Goal: Information Seeking & Learning: Learn about a topic

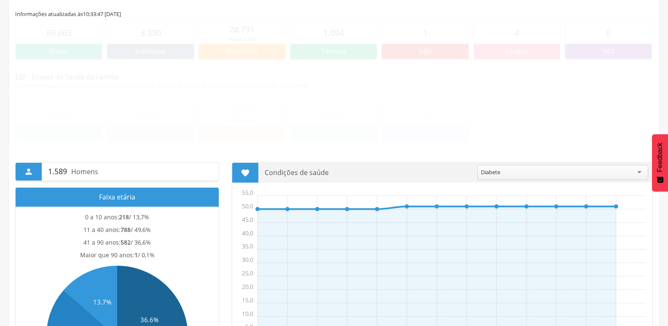
scroll to position [200, 0]
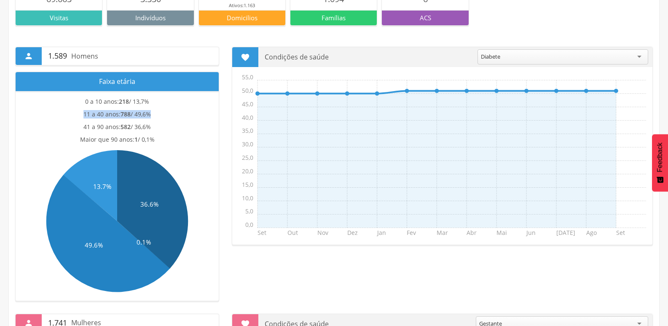
drag, startPoint x: 84, startPoint y: 116, endPoint x: 149, endPoint y: 112, distance: 65.4
click at [149, 112] on p "11 a 40 anos: 788 / 49,6%" at bounding box center [116, 114] width 67 height 8
click at [105, 130] on p "41 a 90 anos: 582 / 36,6%" at bounding box center [116, 127] width 67 height 8
click at [145, 138] on span "1 / 0,1%" at bounding box center [144, 139] width 20 height 8
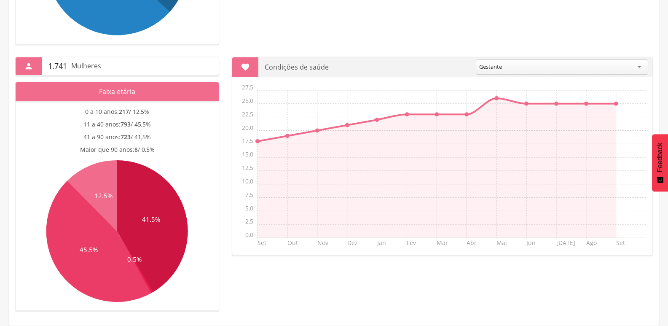
scroll to position [34, 0]
click at [643, 63] on div "Gestante" at bounding box center [562, 66] width 172 height 15
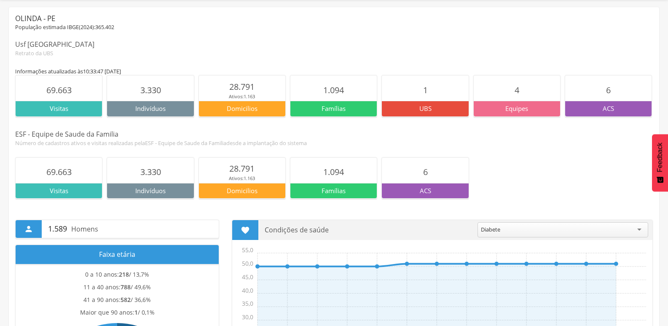
scroll to position [0, 0]
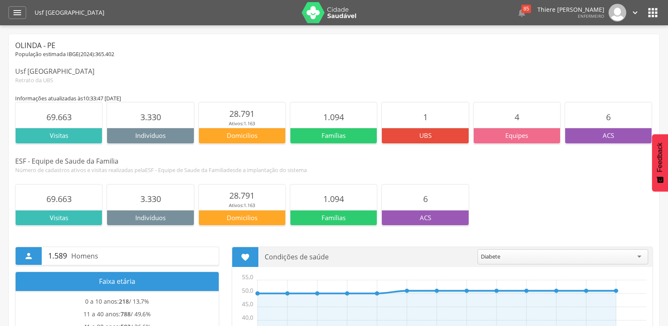
click at [497, 15] on div " 85  Lorem ipsum dolor sit amet, sed do eiusmod tempor incididunt ut labore e…" at bounding box center [509, 13] width 261 height 18
click at [517, 15] on icon "" at bounding box center [522, 13] width 10 height 10
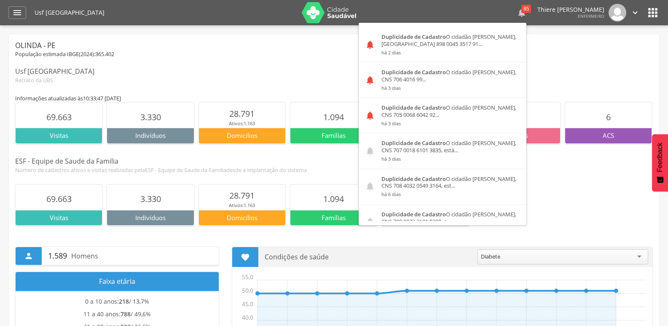
click at [517, 15] on icon "" at bounding box center [522, 13] width 10 height 10
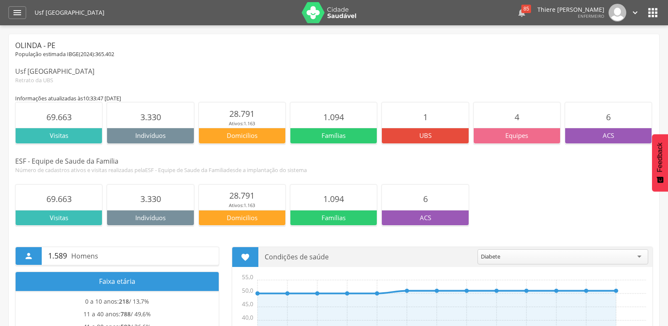
click at [517, 15] on icon "" at bounding box center [522, 13] width 10 height 10
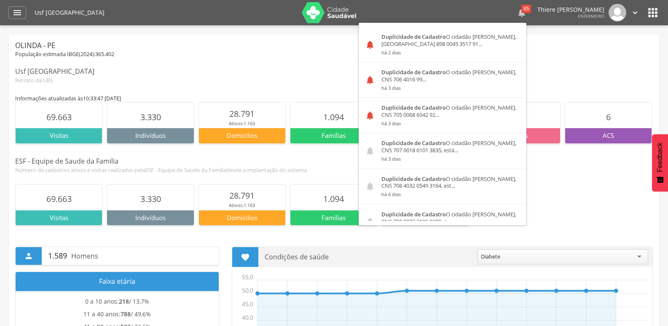
click at [517, 15] on icon "" at bounding box center [522, 13] width 10 height 10
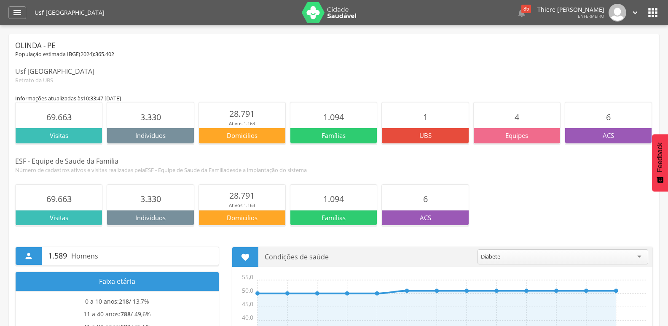
click at [639, 12] on icon "" at bounding box center [634, 12] width 9 height 9
click at [611, 49] on link "Sair" at bounding box center [606, 48] width 67 height 11
